Goal: Find specific page/section: Find specific page/section

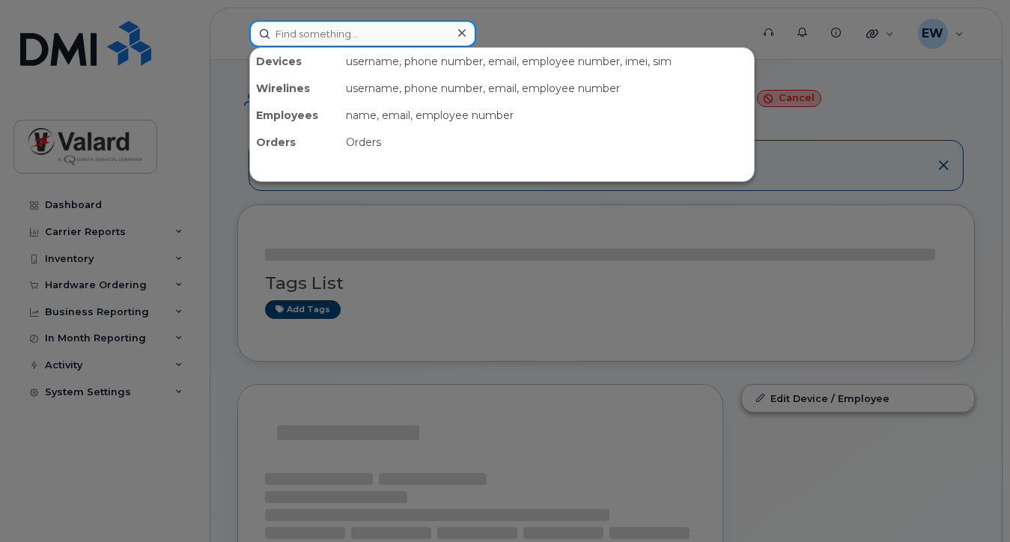
click at [334, 40] on input at bounding box center [362, 33] width 227 height 27
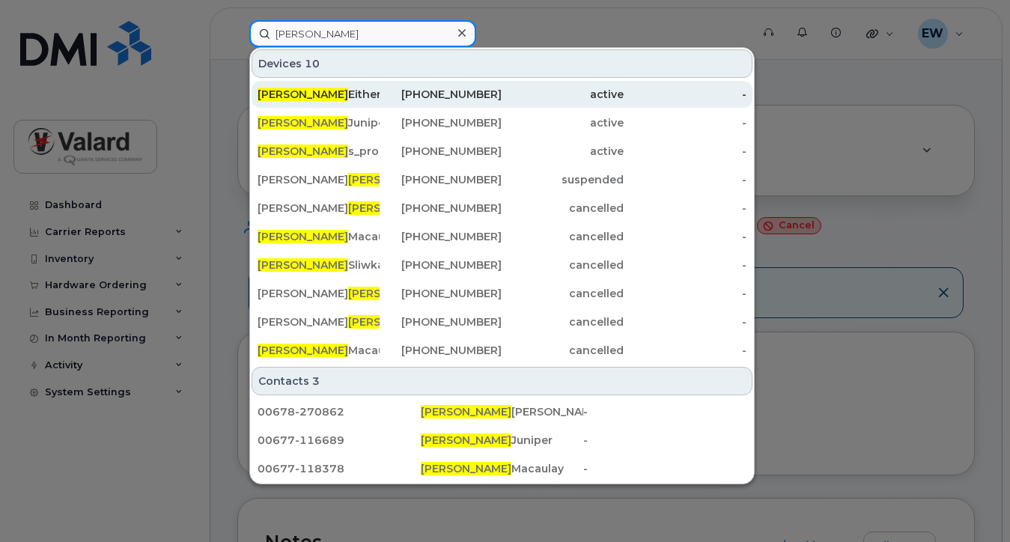
type input "[PERSON_NAME]"
click at [296, 91] on div "[PERSON_NAME]" at bounding box center [319, 94] width 122 height 15
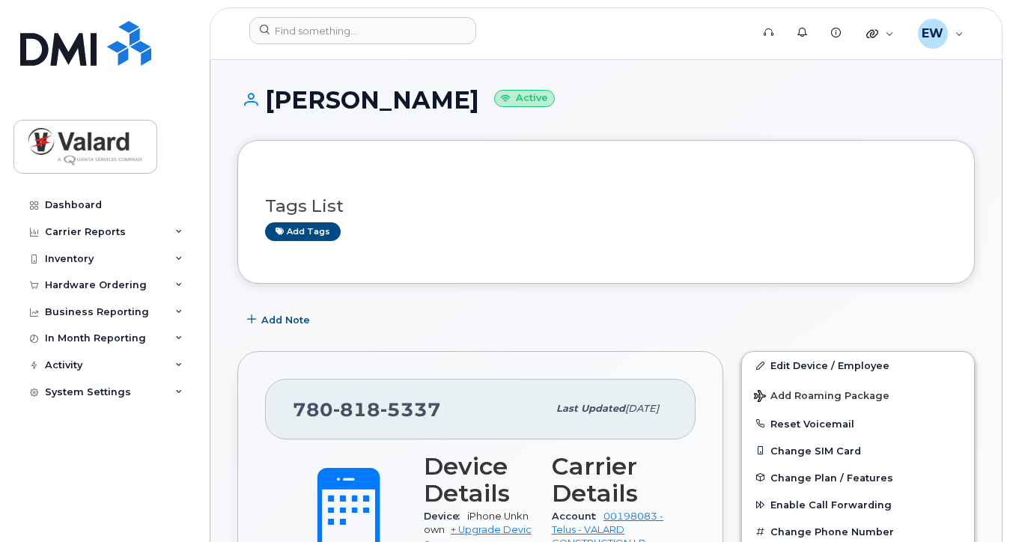
scroll to position [75, 0]
